Goal: Information Seeking & Learning: Learn about a topic

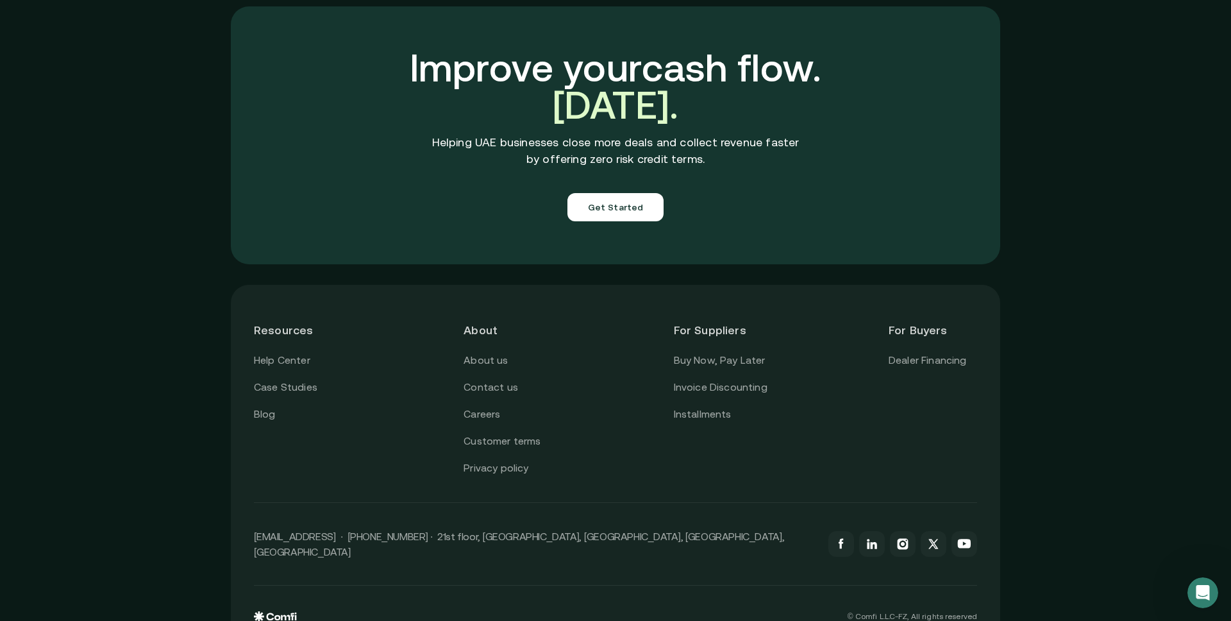
scroll to position [4466, 0]
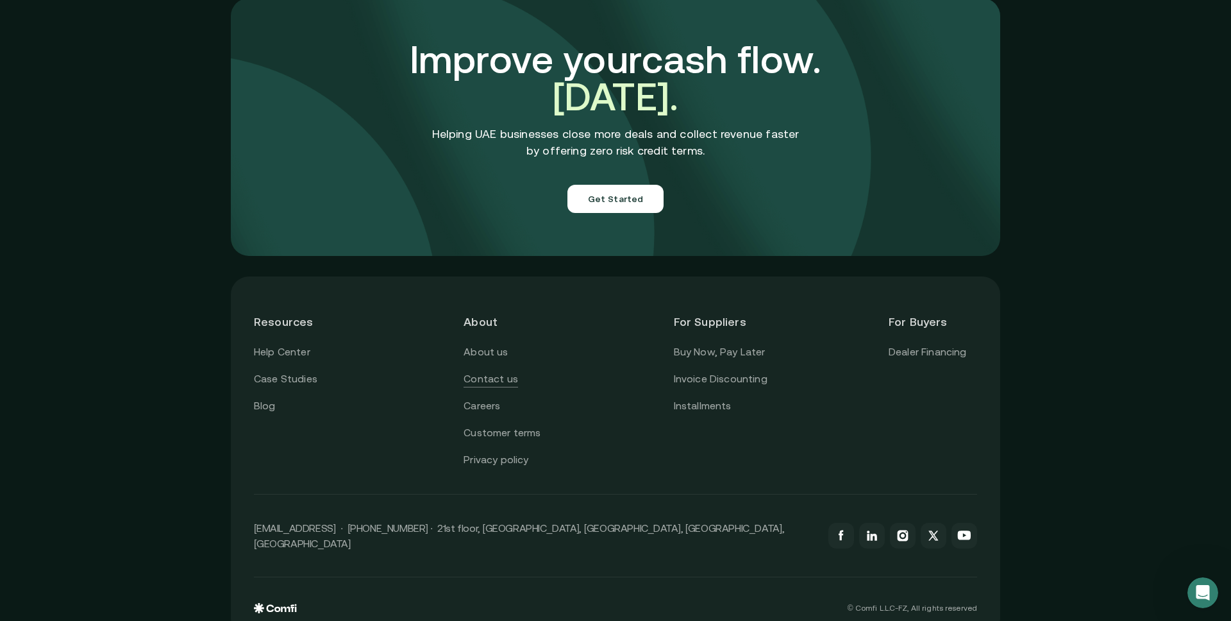
click at [502, 371] on link "Contact us" at bounding box center [490, 379] width 54 height 17
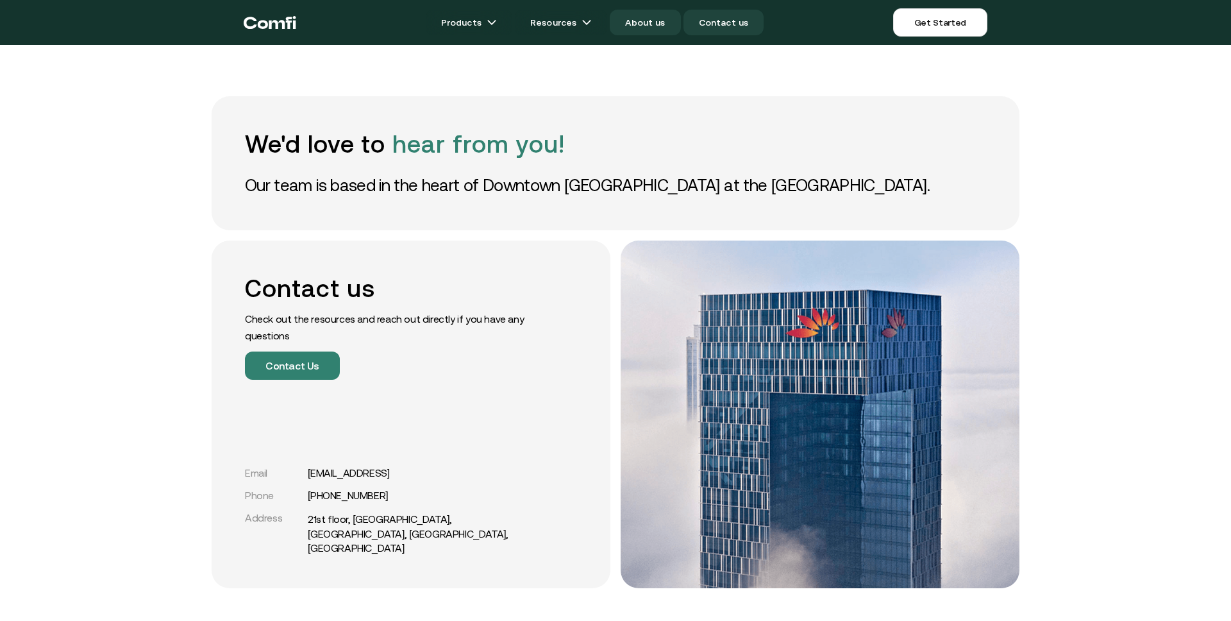
click at [645, 26] on link "About us" at bounding box center [645, 23] width 71 height 26
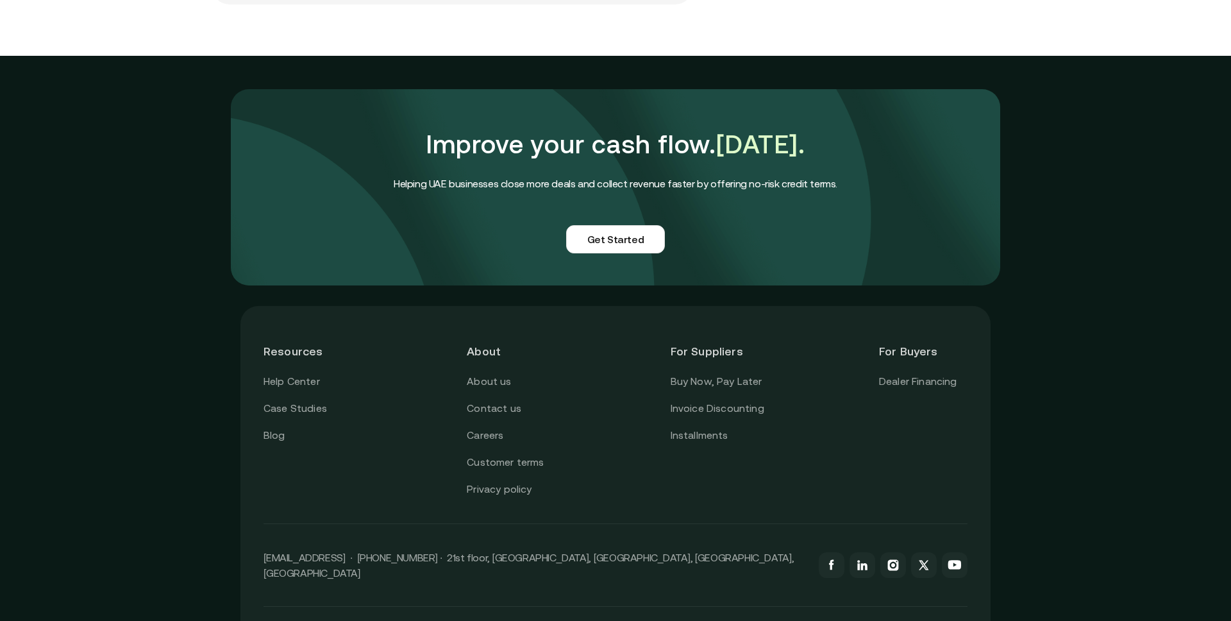
scroll to position [3082, 0]
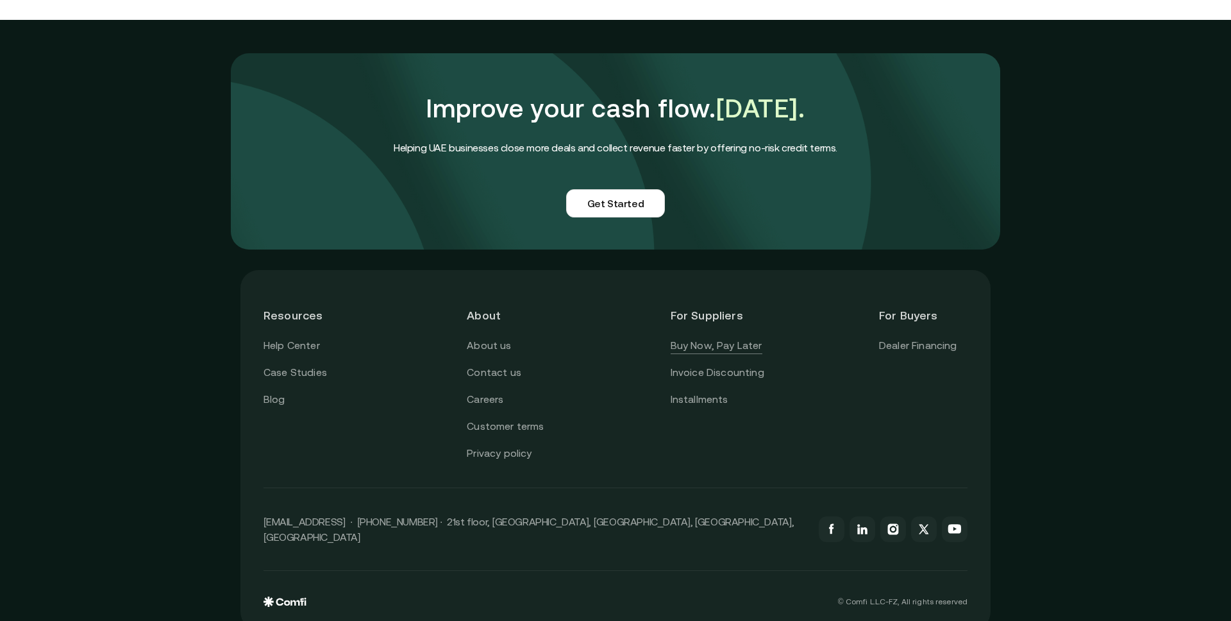
click at [712, 337] on link "Buy Now, Pay Later" at bounding box center [717, 345] width 92 height 17
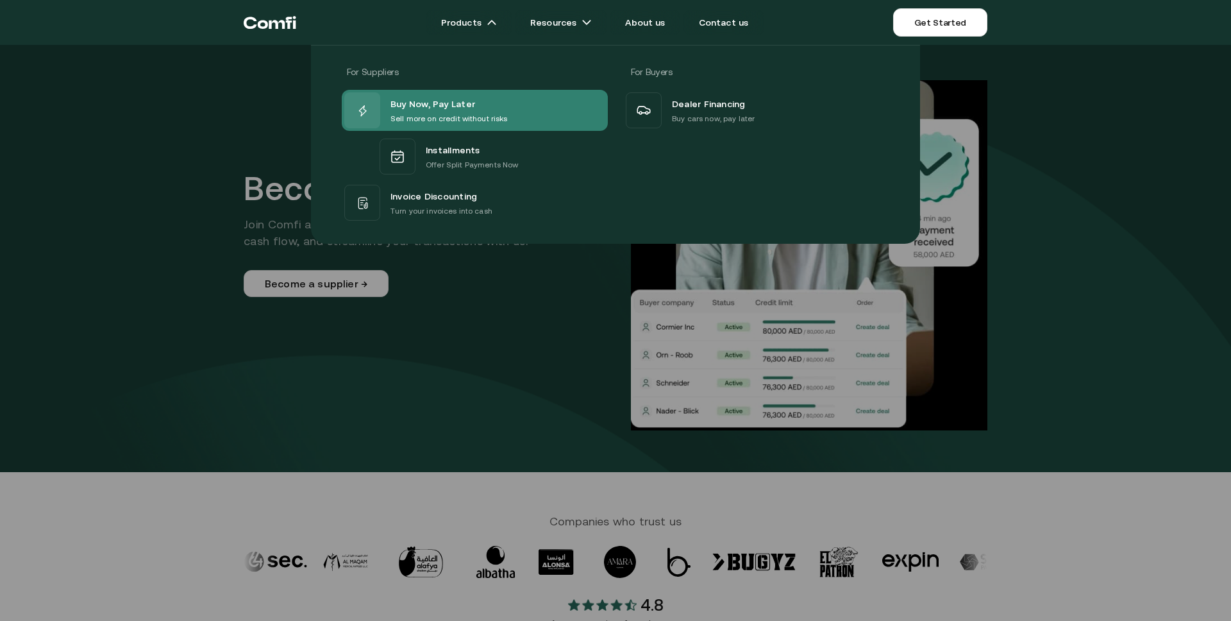
click at [429, 104] on span "Buy Now, Pay Later" at bounding box center [432, 104] width 85 height 17
